Goal: Task Accomplishment & Management: Use online tool/utility

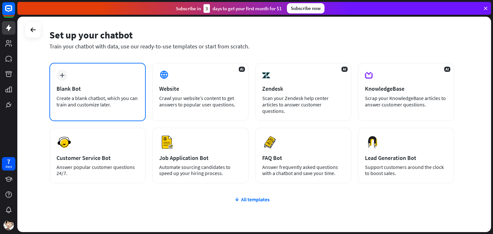
scroll to position [21, 0]
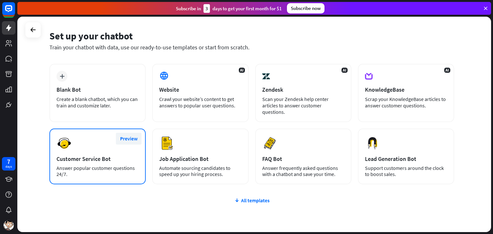
click at [133, 136] on button "Preview" at bounding box center [129, 139] width 26 height 12
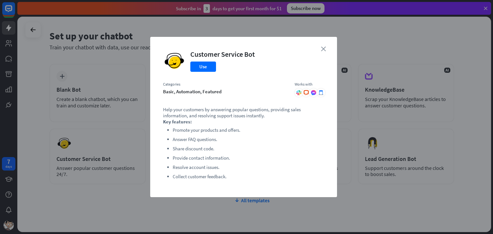
click at [322, 47] on icon "close" at bounding box center [323, 49] width 5 height 5
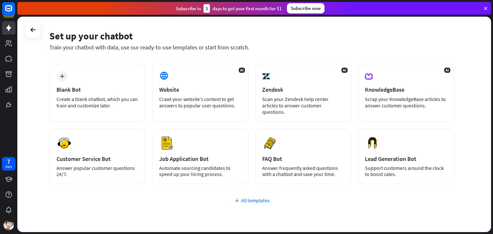
click at [250, 197] on div "All templates" at bounding box center [251, 200] width 405 height 6
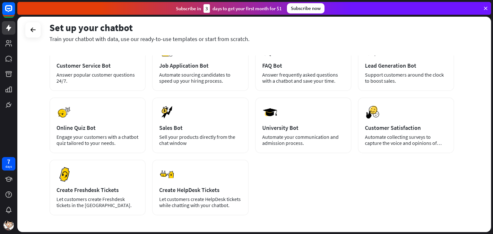
scroll to position [119, 0]
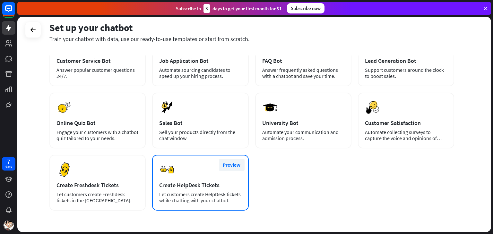
click at [228, 159] on button "Preview" at bounding box center [232, 165] width 26 height 12
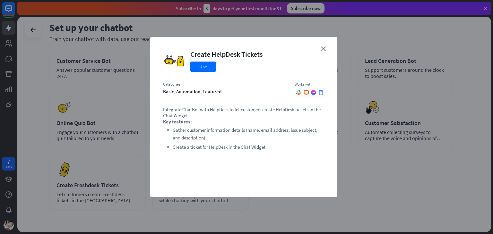
click at [324, 44] on div "close Create HelpDesk Tickets Use Categories basic, automation, featured Works …" at bounding box center [243, 117] width 187 height 160
click at [324, 48] on icon "close" at bounding box center [323, 49] width 5 height 5
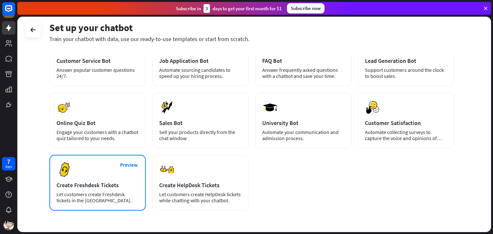
click at [110, 182] on div "Create Freshdesk Tickets" at bounding box center [97, 185] width 82 height 7
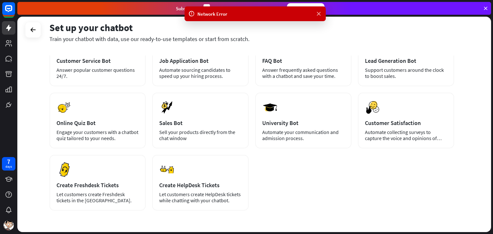
click at [317, 15] on icon at bounding box center [318, 14] width 6 height 7
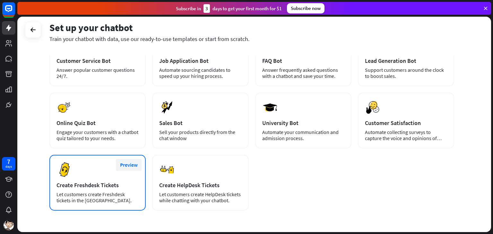
click at [131, 159] on button "Preview" at bounding box center [129, 165] width 26 height 12
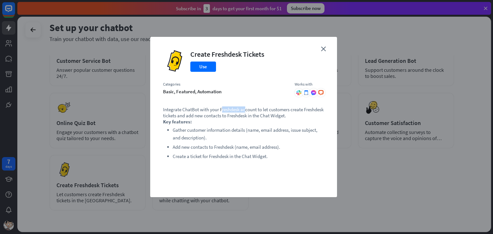
drag, startPoint x: 221, startPoint y: 109, endPoint x: 244, endPoint y: 106, distance: 23.3
click at [244, 107] on p "Integrate ChatBot with your Freshdesk account to let customers create Freshdesk…" at bounding box center [243, 113] width 161 height 12
click at [220, 107] on p "Integrate ChatBot with your Freshdesk account to let customers create Freshdesk…" at bounding box center [243, 113] width 161 height 12
drag, startPoint x: 219, startPoint y: 107, endPoint x: 256, endPoint y: 109, distance: 36.6
click at [256, 109] on p "Integrate ChatBot with your Freshdesk account to let customers create Freshdesk…" at bounding box center [243, 113] width 161 height 12
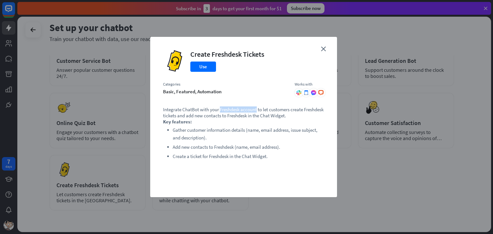
copy p "Freshdesk account"
click at [321, 47] on icon "close" at bounding box center [323, 49] width 5 height 5
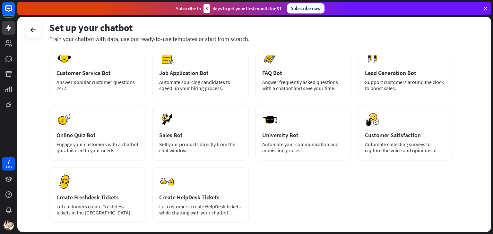
scroll to position [135, 0]
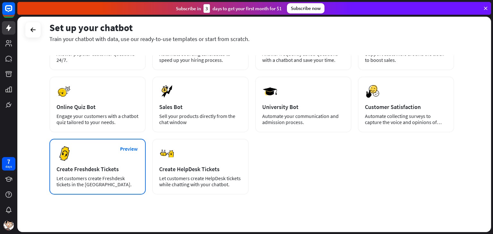
click at [114, 156] on div "Preview Create Freshdesk Tickets Let customers create Freshdesk tickets in the …" at bounding box center [97, 167] width 96 height 56
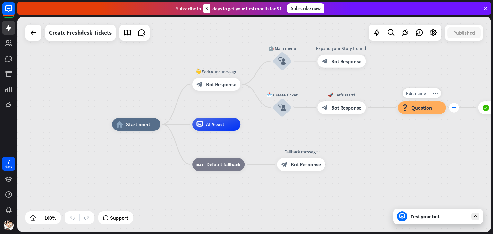
click at [453, 106] on icon "plus" at bounding box center [453, 107] width 5 height 4
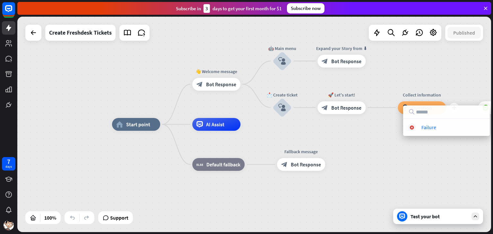
click at [415, 221] on div "Test your bot" at bounding box center [438, 216] width 90 height 15
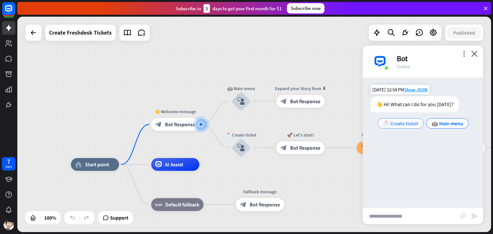
click at [411, 125] on span "📩 Create ticket" at bounding box center [400, 123] width 35 height 6
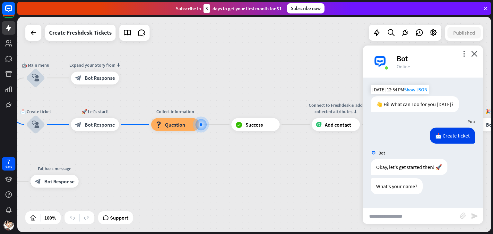
click at [399, 219] on input "text" at bounding box center [411, 216] width 97 height 16
type input "****"
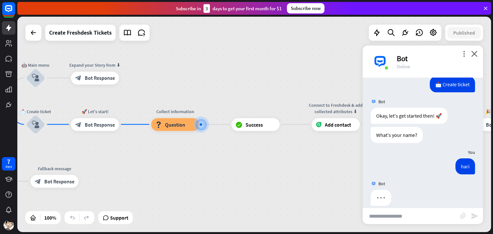
scroll to position [59, 0]
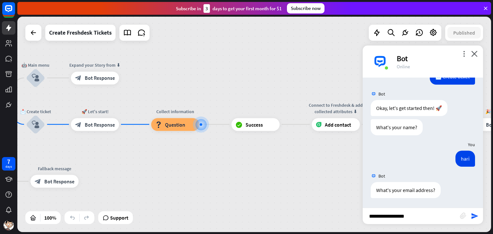
click at [401, 216] on input "**********" at bounding box center [411, 216] width 97 height 16
click at [418, 216] on input "**********" at bounding box center [411, 216] width 97 height 16
type input "**********"
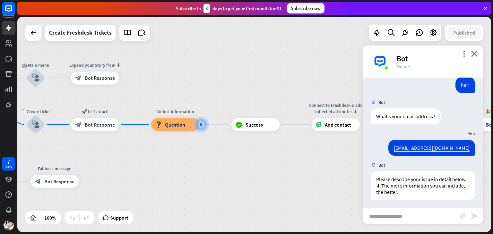
scroll to position [135, 0]
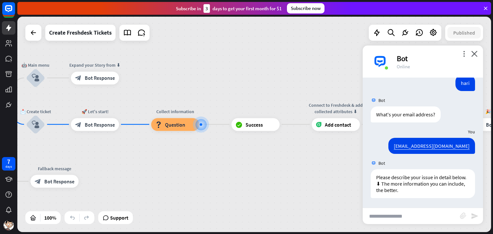
click at [37, 41] on div "home_2 Start point 👋 Welcome message block_bot_response Bot Response 🤖 Main men…" at bounding box center [254, 125] width 474 height 216
click at [475, 54] on icon "close" at bounding box center [474, 54] width 6 height 6
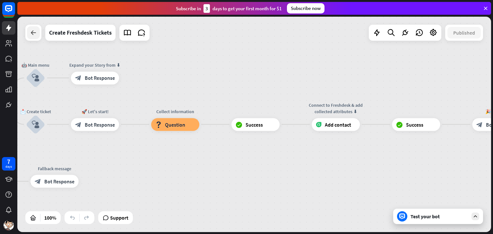
click at [31, 36] on icon at bounding box center [34, 33] width 8 height 8
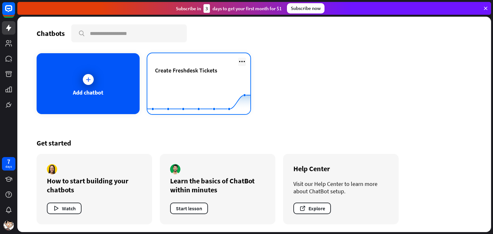
click at [242, 60] on icon at bounding box center [242, 62] width 8 height 8
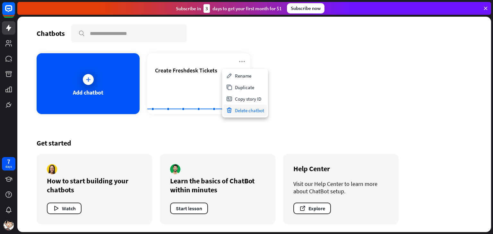
click at [248, 110] on div "Delete chatbot" at bounding box center [244, 111] width 43 height 12
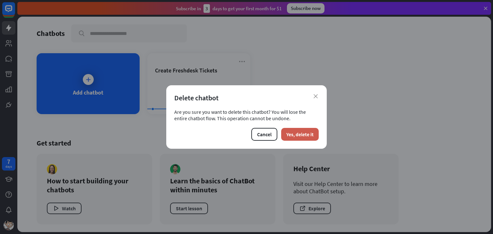
click at [303, 135] on button "Yes, delete it" at bounding box center [300, 134] width 38 height 13
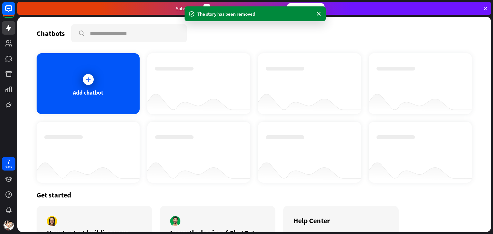
scroll to position [52, 0]
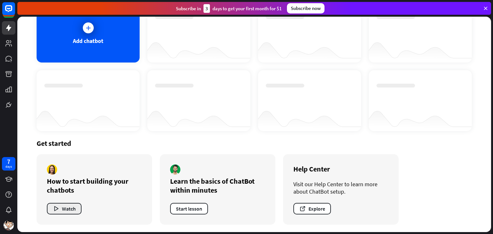
click at [65, 210] on button "Watch" at bounding box center [64, 209] width 35 height 12
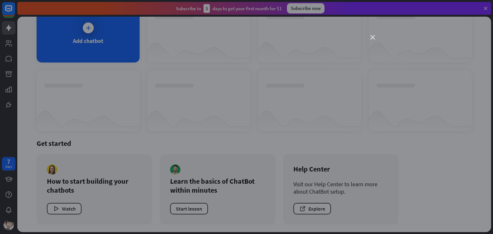
click at [371, 39] on icon "close" at bounding box center [372, 37] width 4 height 4
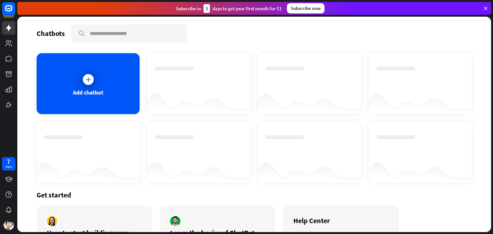
scroll to position [0, 0]
click at [88, 89] on div "Add chatbot" at bounding box center [88, 92] width 30 height 7
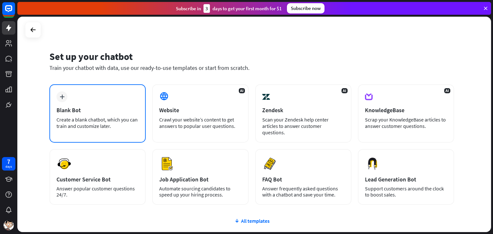
click at [104, 122] on div "Create a blank chatbot, which you can train and customize later." at bounding box center [97, 122] width 82 height 13
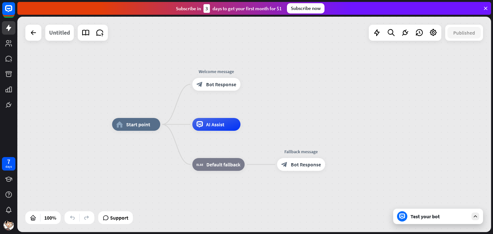
click at [62, 32] on div "Untitled" at bounding box center [59, 33] width 21 height 16
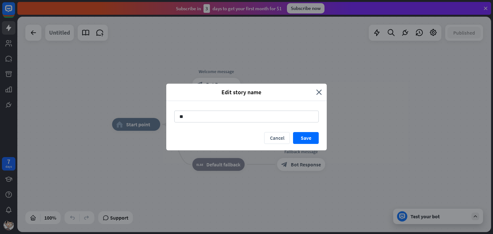
type input "*"
type input "**********"
